Goal: Task Accomplishment & Management: Manage account settings

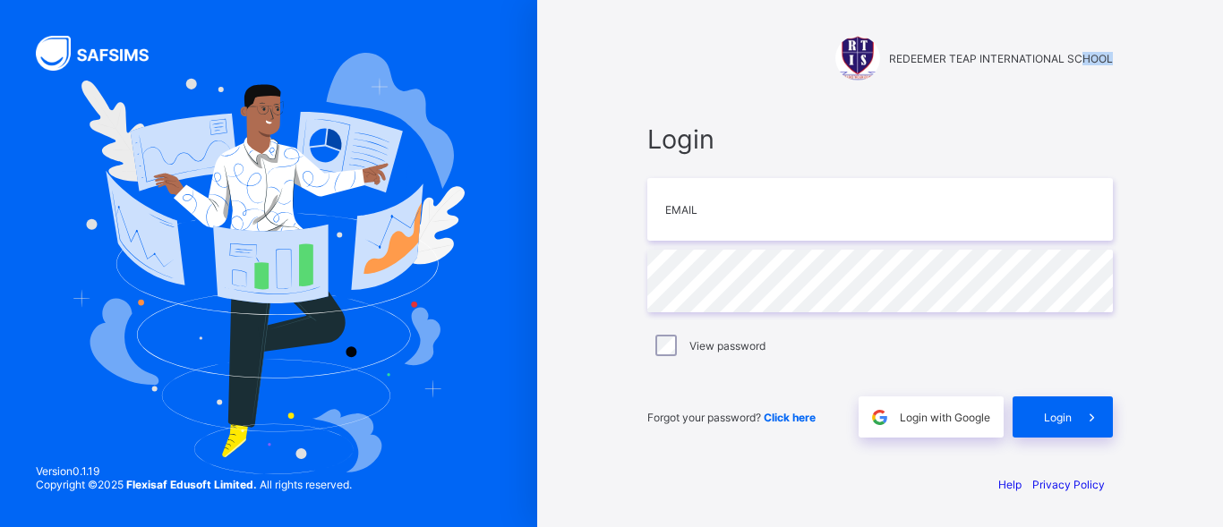
click at [1082, 51] on div "REDEEMER TEAP INTERNATIONAL SCHOOL Login Email Password View password Forgot yo…" at bounding box center [879, 263] width 537 height 527
click at [1082, 52] on span "REDEEMER TEAP INTERNATIONAL SCHOOL" at bounding box center [1001, 58] width 224 height 13
click at [1061, 52] on span "REDEEMER TEAP INTERNATIONAL SCHOOL" at bounding box center [1001, 58] width 224 height 13
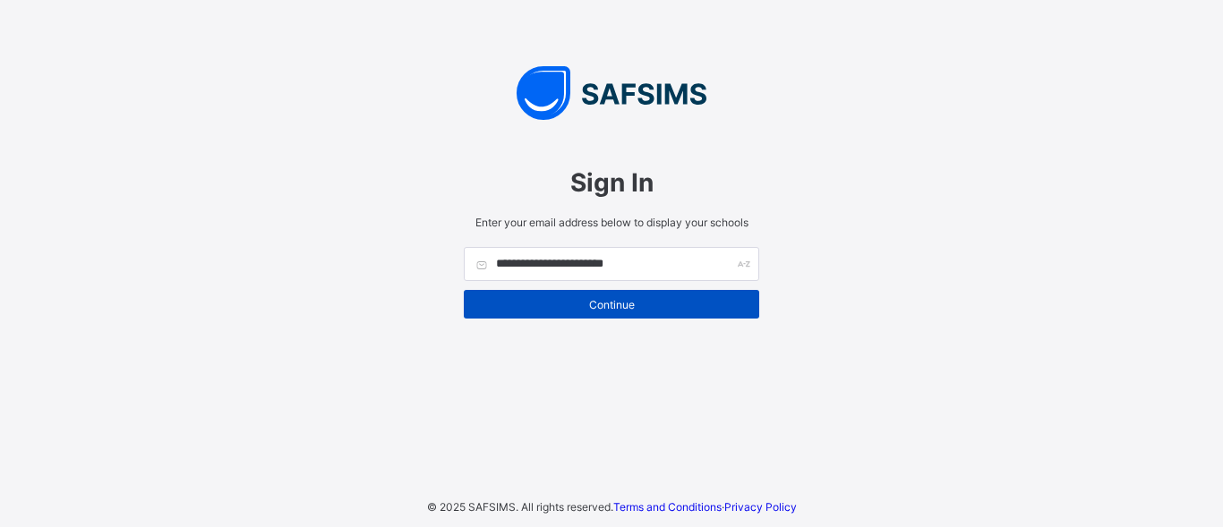
type input "**********"
click at [640, 307] on span "Continue" at bounding box center [611, 304] width 269 height 13
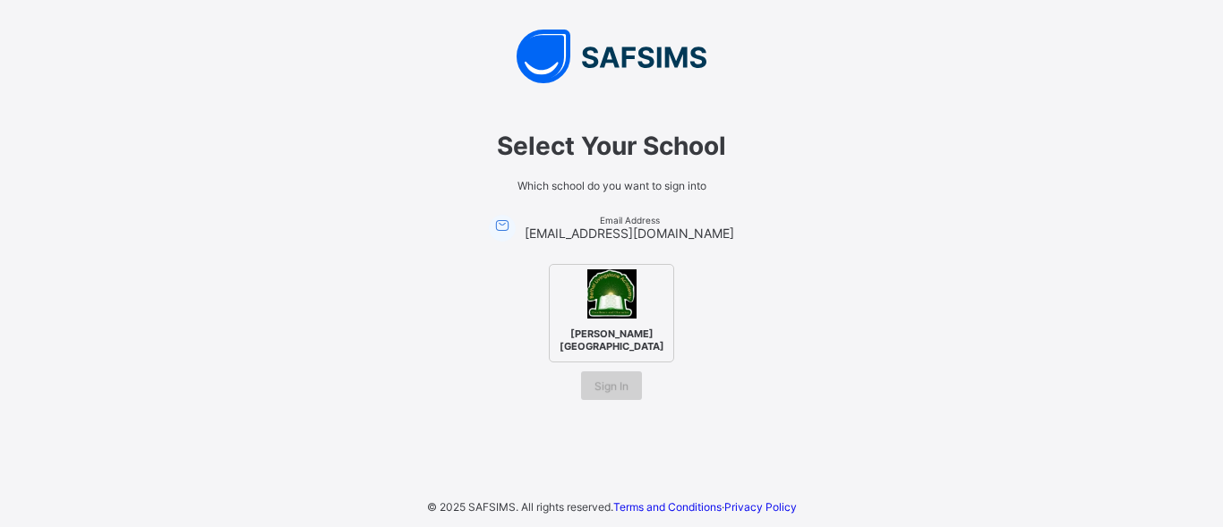
click at [626, 376] on div "Sign In" at bounding box center [611, 386] width 61 height 29
click at [618, 308] on img at bounding box center [611, 293] width 49 height 49
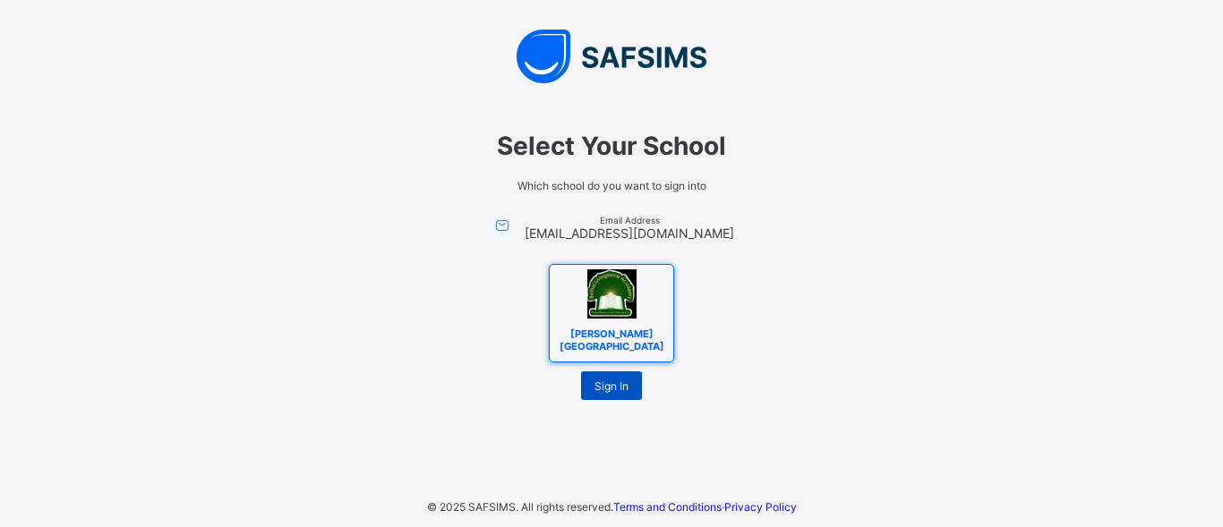
click at [620, 378] on div "Sign In" at bounding box center [611, 386] width 61 height 29
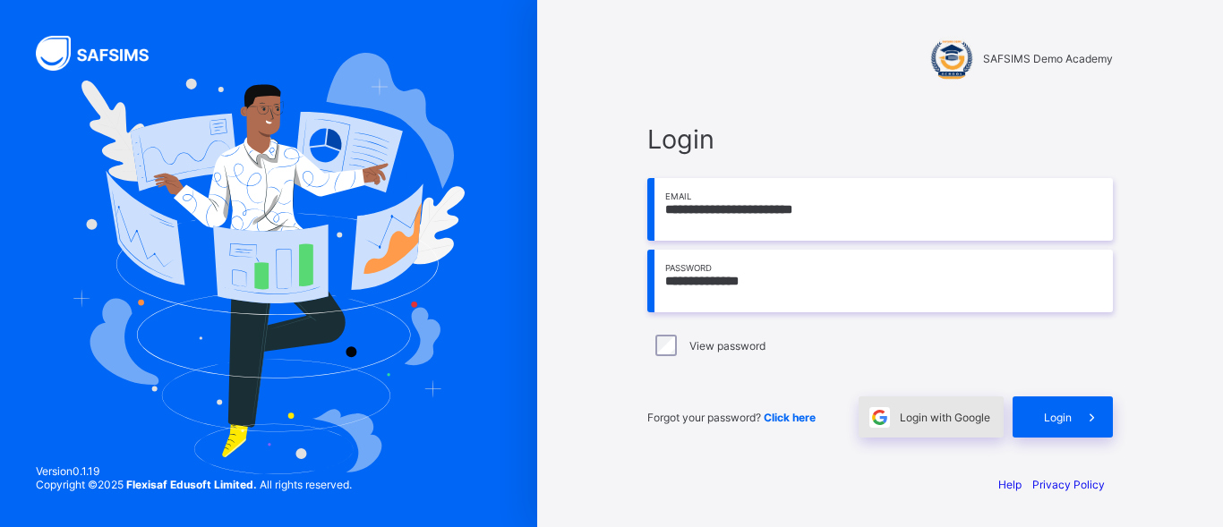
click at [958, 406] on div "Login with Google" at bounding box center [931, 417] width 145 height 41
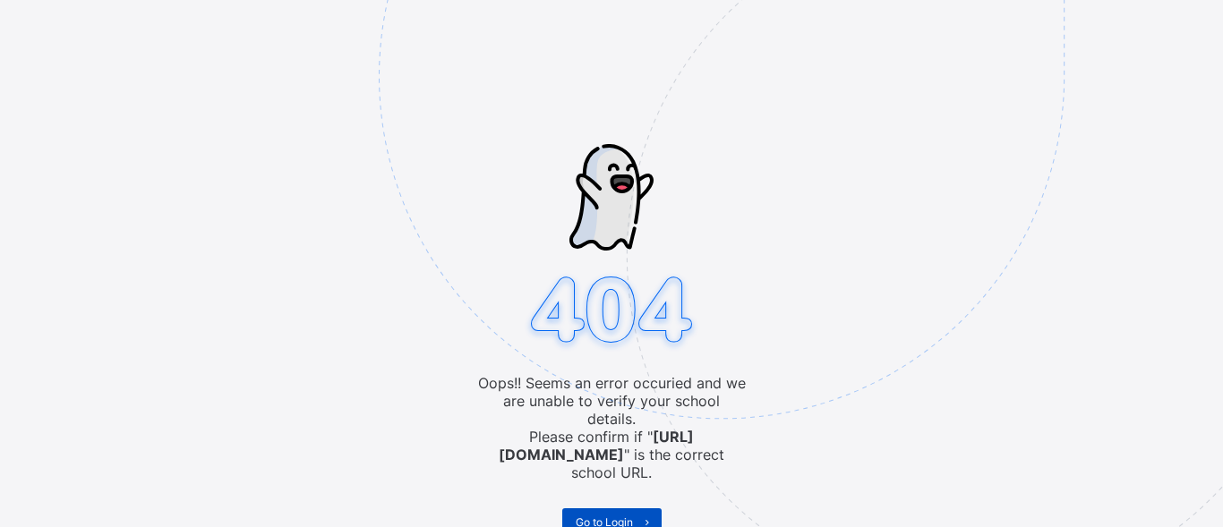
click at [615, 516] on span "Go to Login" at bounding box center [604, 522] width 57 height 13
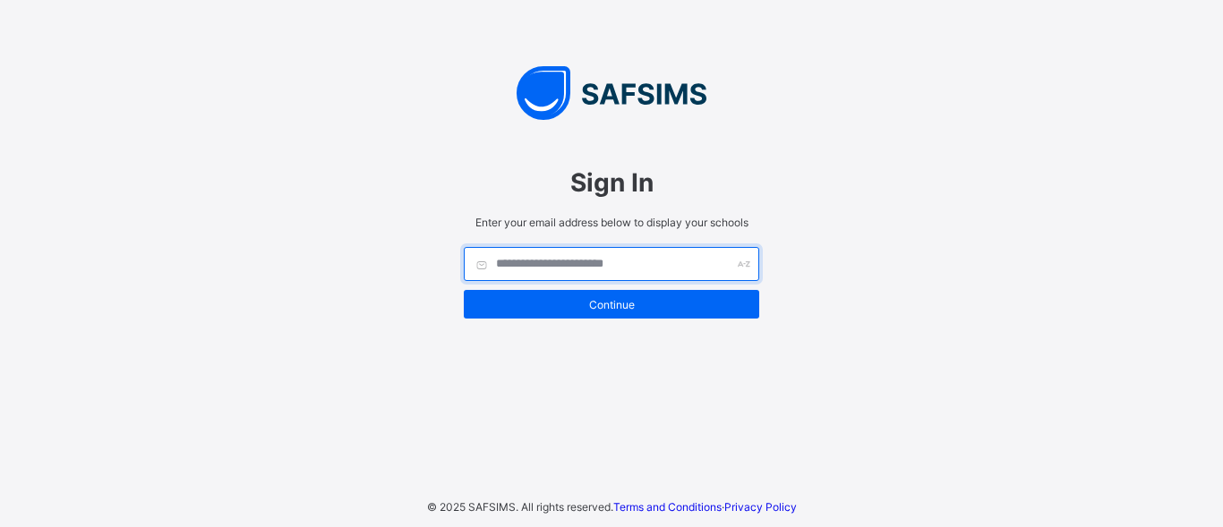
click at [633, 274] on input "text" at bounding box center [611, 264] width 295 height 34
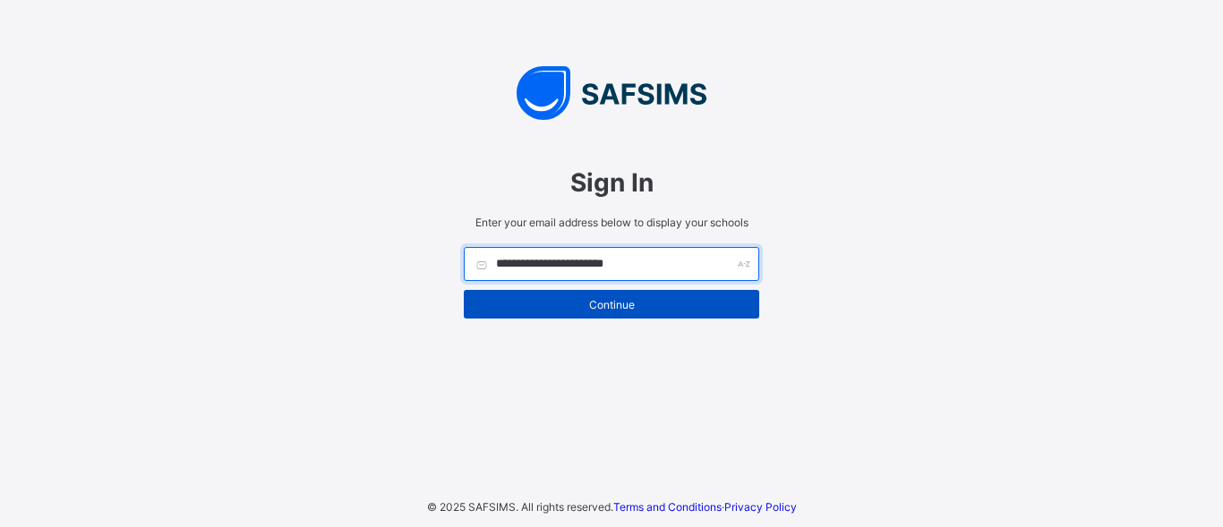
type input "**********"
click at [658, 303] on span "Continue" at bounding box center [611, 304] width 269 height 13
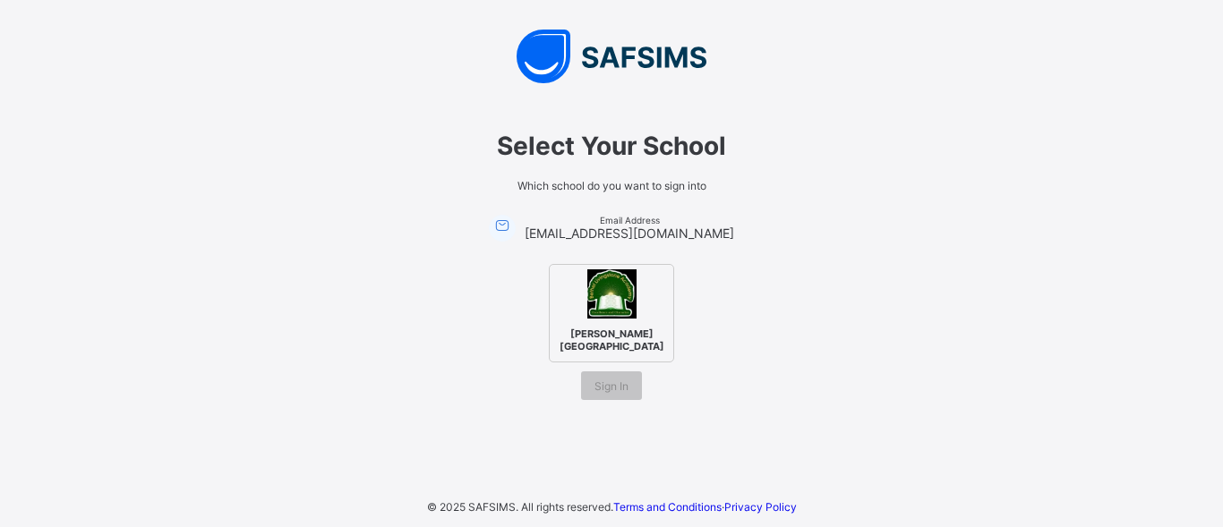
click at [629, 298] on img at bounding box center [611, 293] width 49 height 49
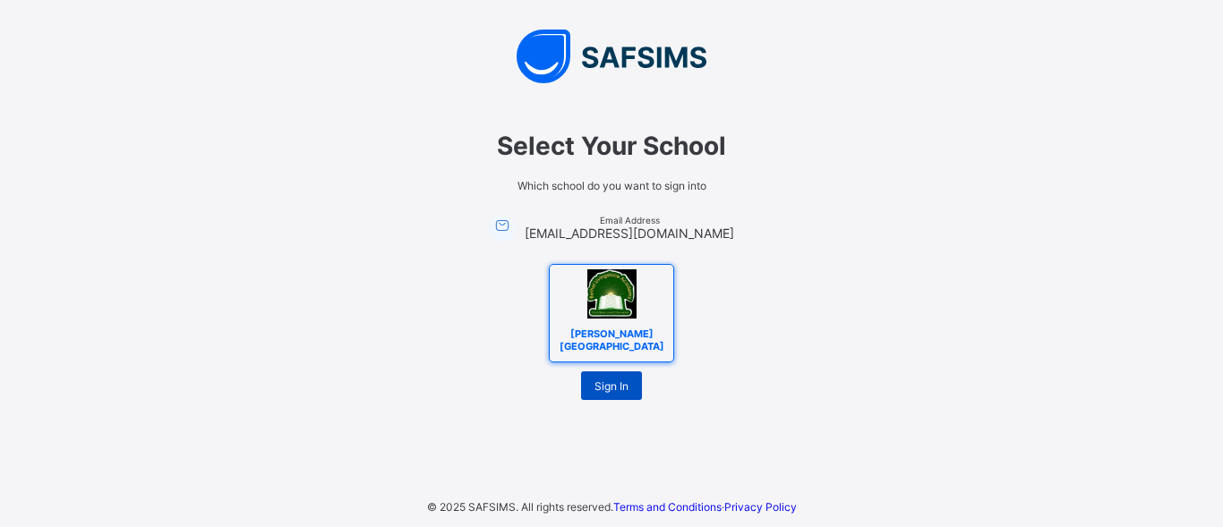
click at [599, 380] on span "Sign In" at bounding box center [611, 386] width 34 height 13
